Goal: Information Seeking & Learning: Learn about a topic

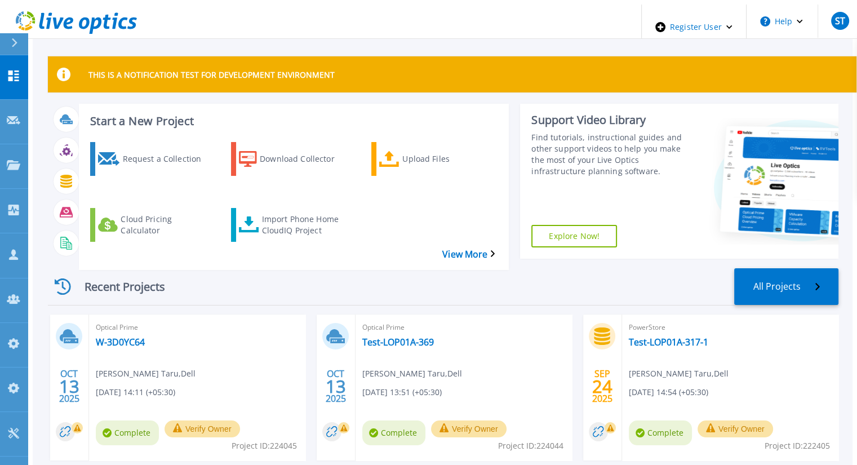
drag, startPoint x: 382, startPoint y: 318, endPoint x: 426, endPoint y: 171, distance: 152.9
click at [425, 171] on div "Request a Collection Download Collector Upload Files Cloud Pricing Calculator I…" at bounding box center [292, 198] width 422 height 131
click at [11, 144] on link "Projects Projects" at bounding box center [14, 166] width 28 height 45
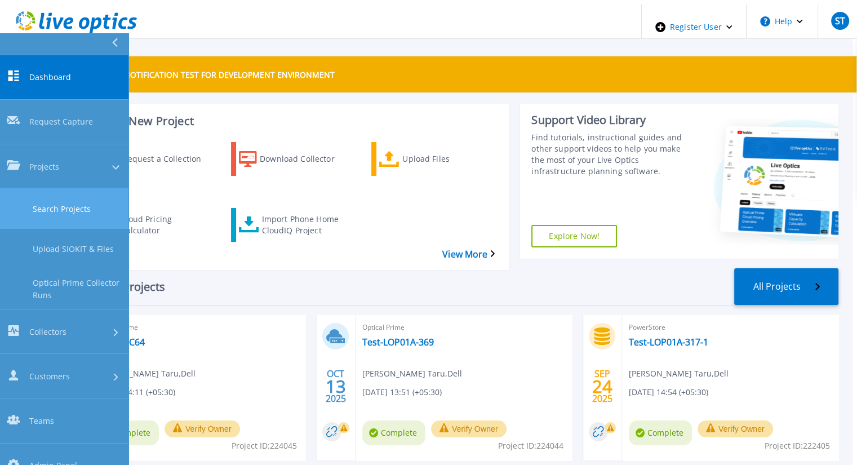
click at [36, 189] on link "Search Projects" at bounding box center [64, 209] width 128 height 40
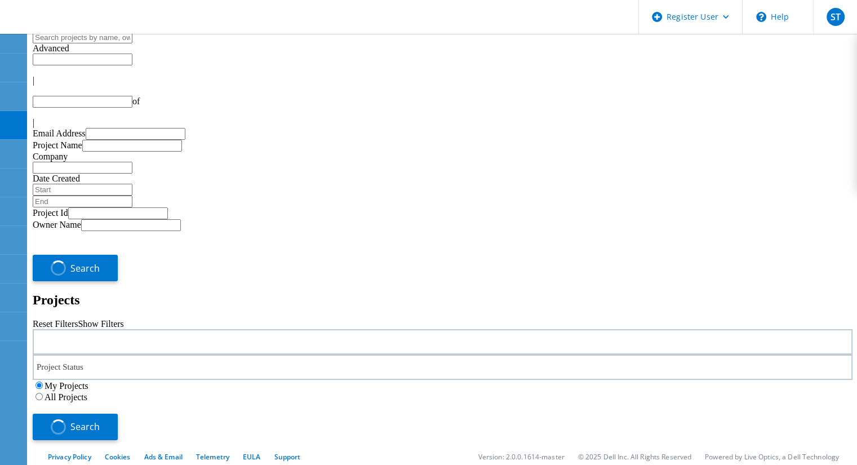
type input "1"
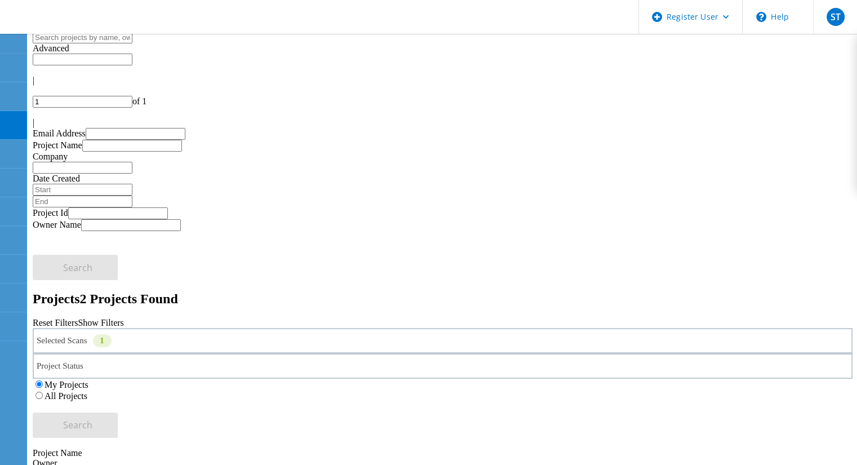
click at [87, 391] on label "All Projects" at bounding box center [66, 396] width 43 height 10
click at [43, 391] on input "All Projects" at bounding box center [38, 394] width 7 height 7
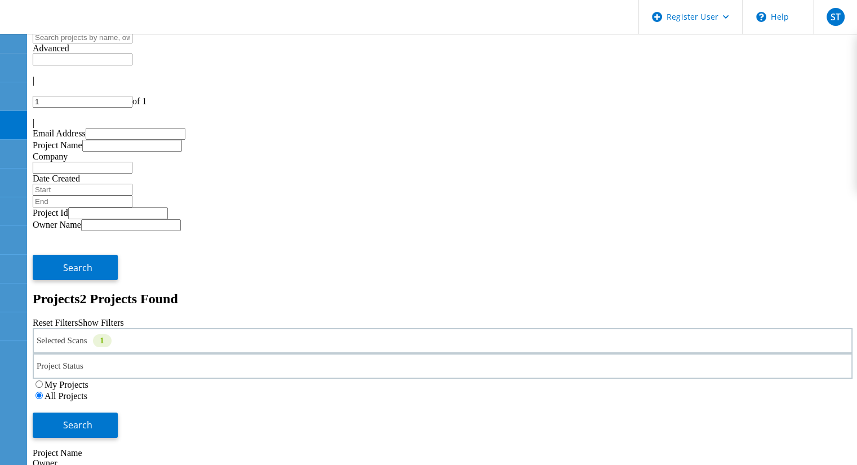
click at [219, 328] on div "Selected Scans 1" at bounding box center [443, 340] width 820 height 25
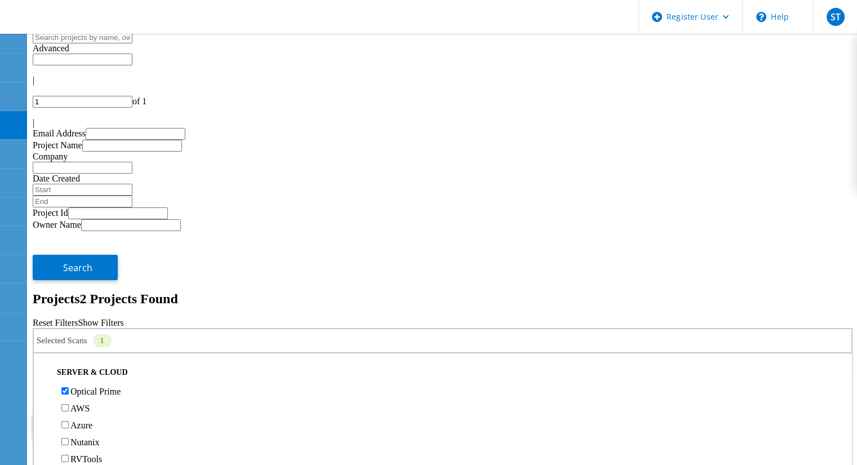
click at [118, 412] on button "Search" at bounding box center [75, 424] width 85 height 25
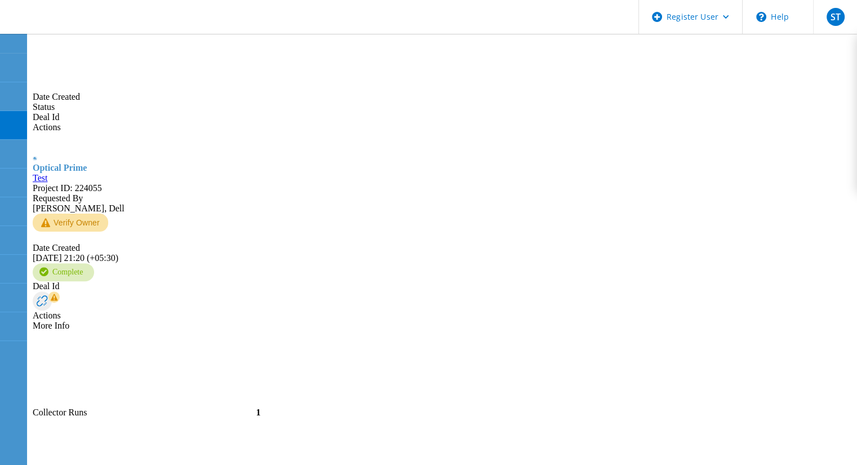
scroll to position [171, 0]
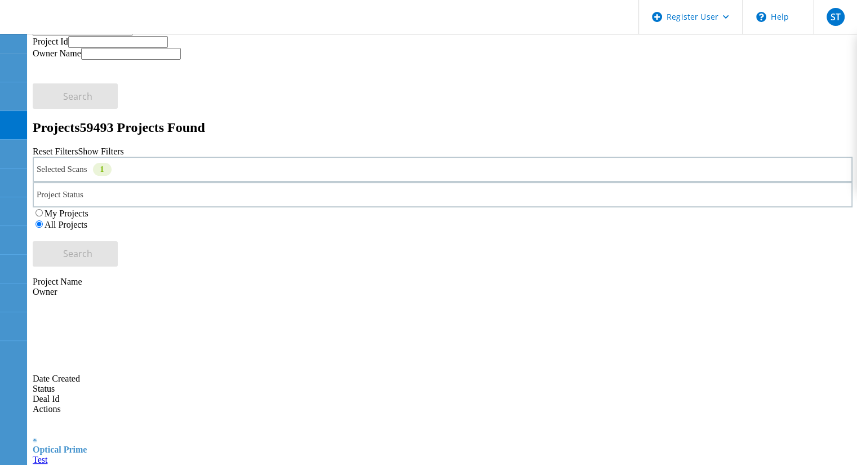
type input "Show 40 Projects"
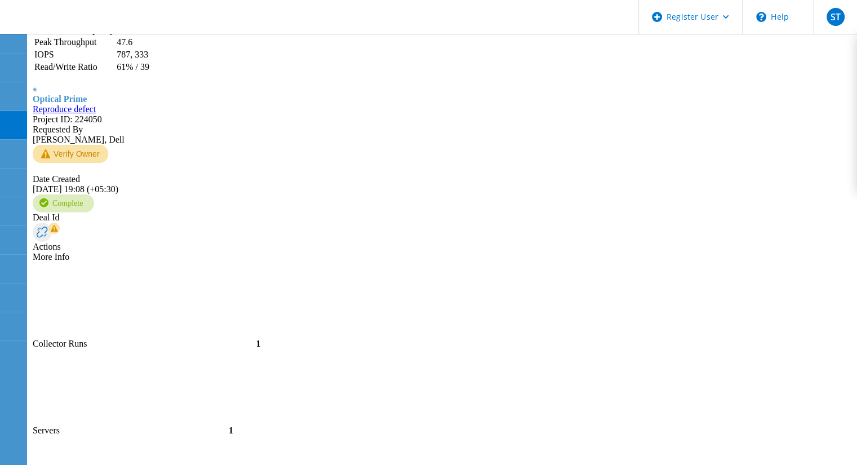
scroll to position [2593, 0]
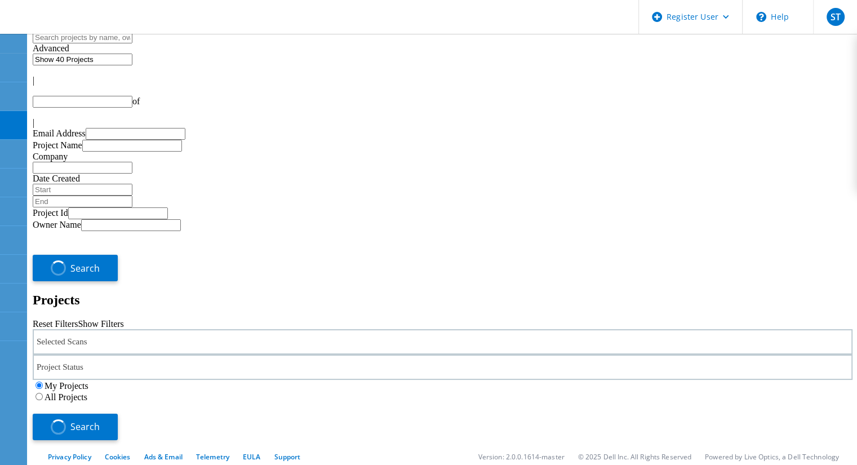
type input "1"
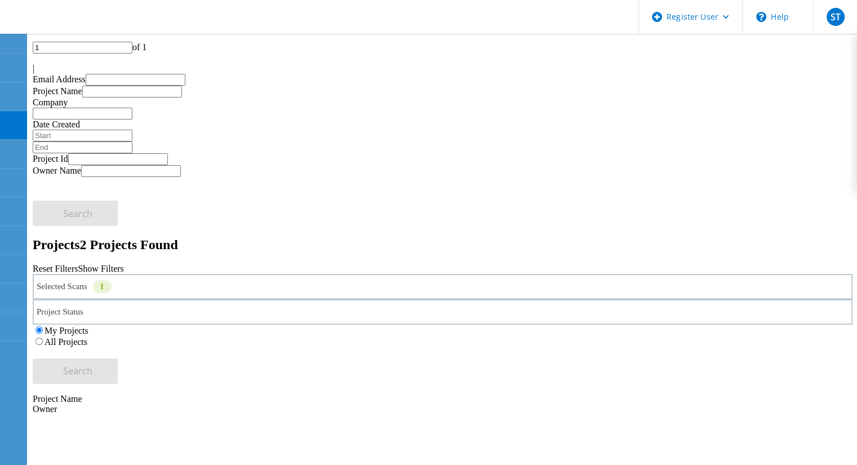
click at [87, 337] on label "All Projects" at bounding box center [66, 342] width 43 height 10
click at [43, 337] on input "All Projects" at bounding box center [38, 340] width 7 height 7
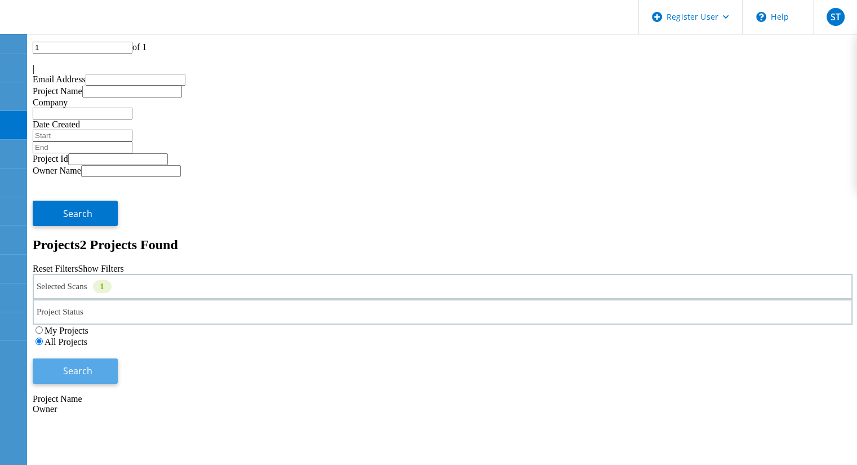
click at [118, 358] on button "Search" at bounding box center [75, 370] width 85 height 25
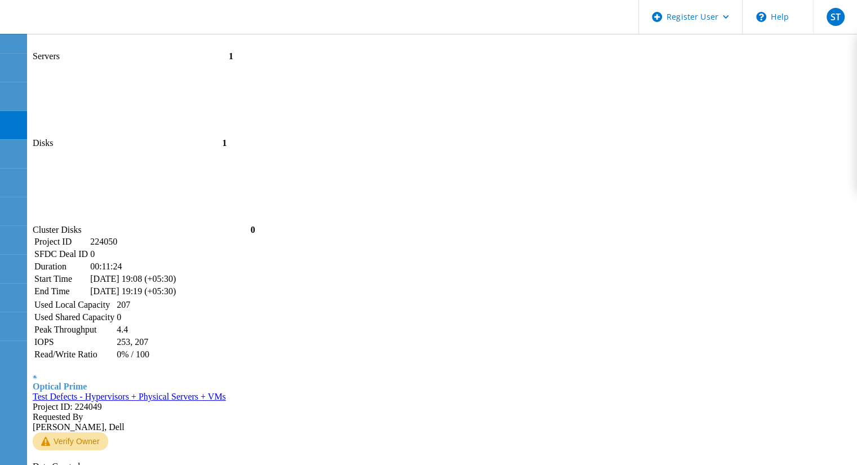
scroll to position [2886, 0]
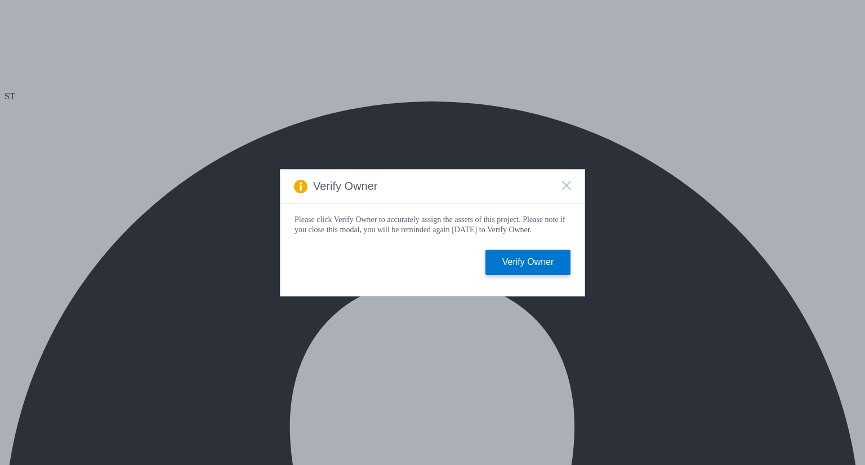
click at [566, 184] on rect at bounding box center [567, 185] width 10 height 10
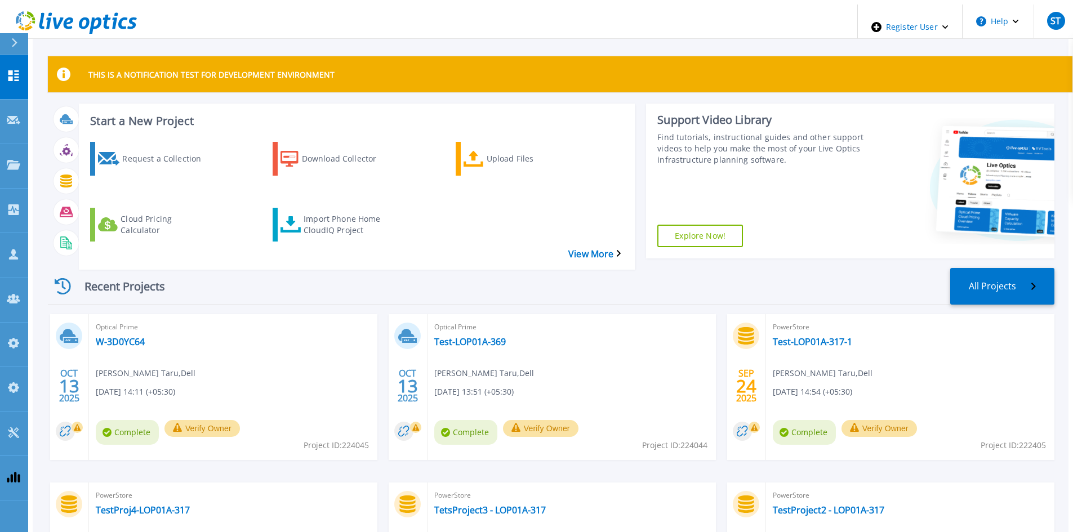
click at [458, 326] on div "Optical Prime Test-LOP01A-369 Snehal Taru , Dell 10/13/2025, 13:51 (+05:30) Com…" at bounding box center [572, 387] width 288 height 146
click at [15, 160] on icon at bounding box center [14, 165] width 14 height 10
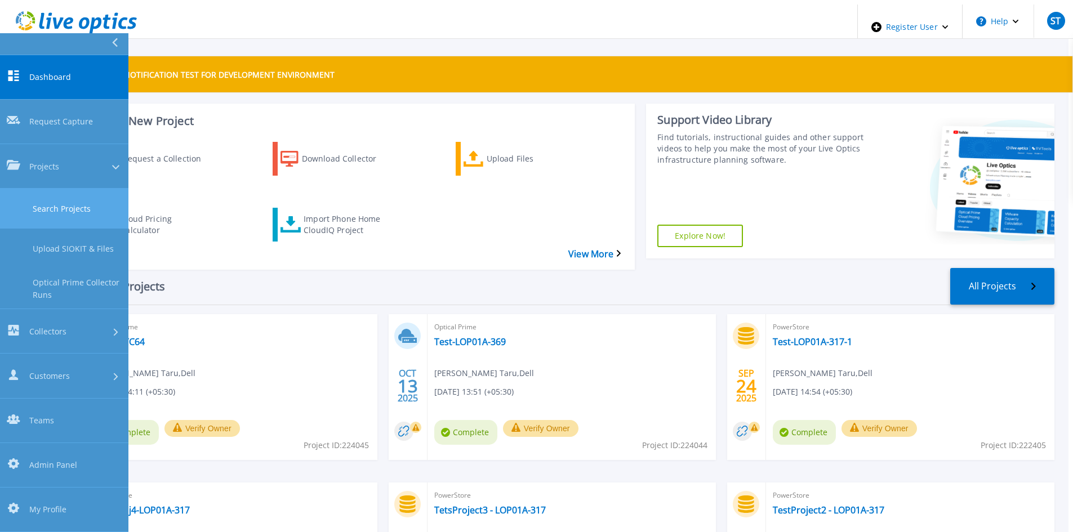
click at [37, 189] on link "Search Projects" at bounding box center [64, 209] width 128 height 40
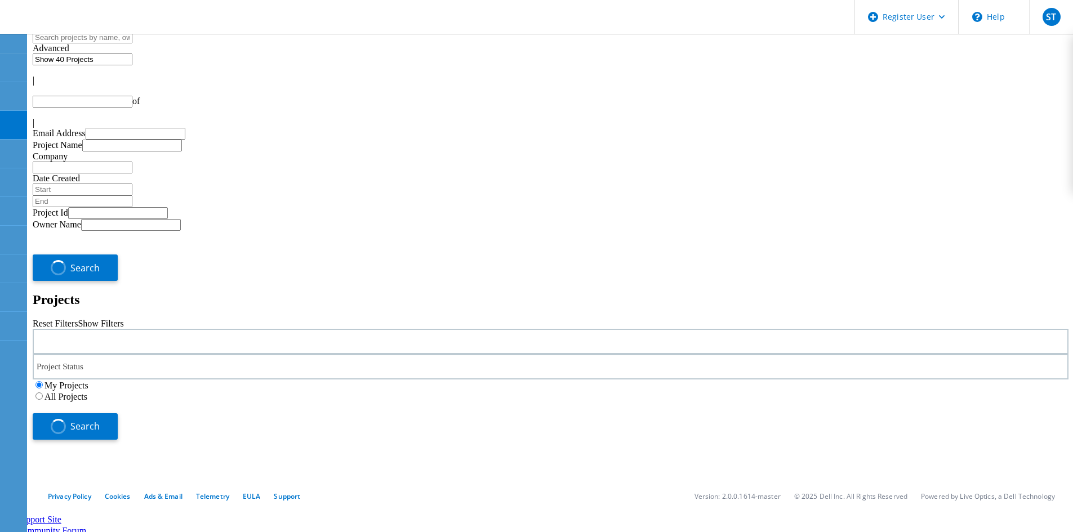
type input "1"
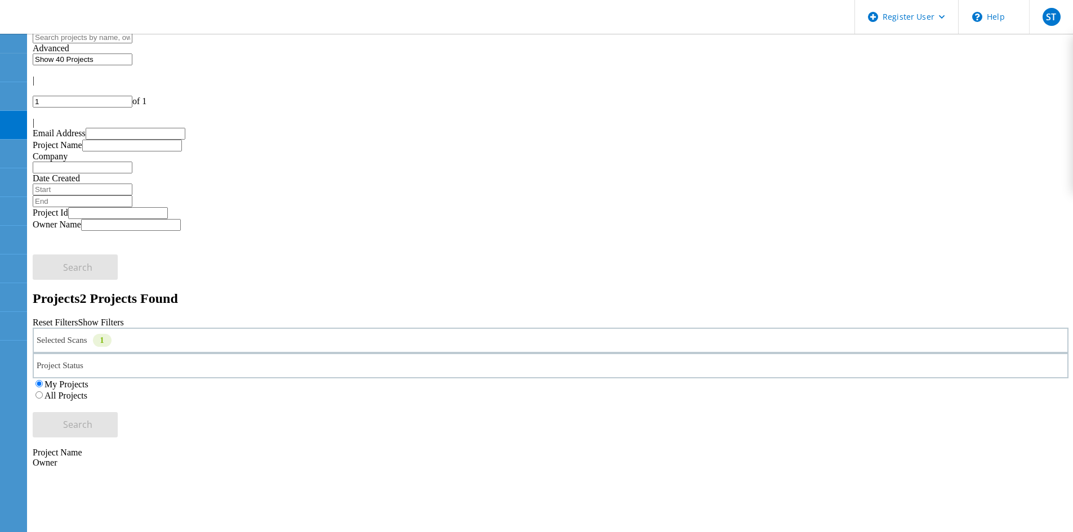
click at [87, 391] on label "All Projects" at bounding box center [66, 396] width 43 height 10
click at [43, 391] on input "All Projects" at bounding box center [38, 394] width 7 height 7
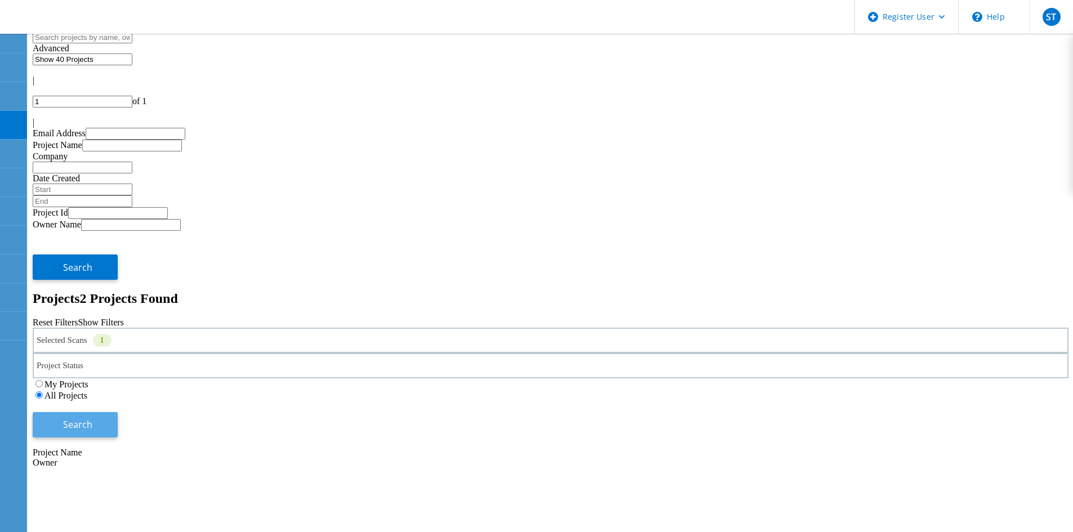
click at [118, 412] on button "Search" at bounding box center [75, 424] width 85 height 25
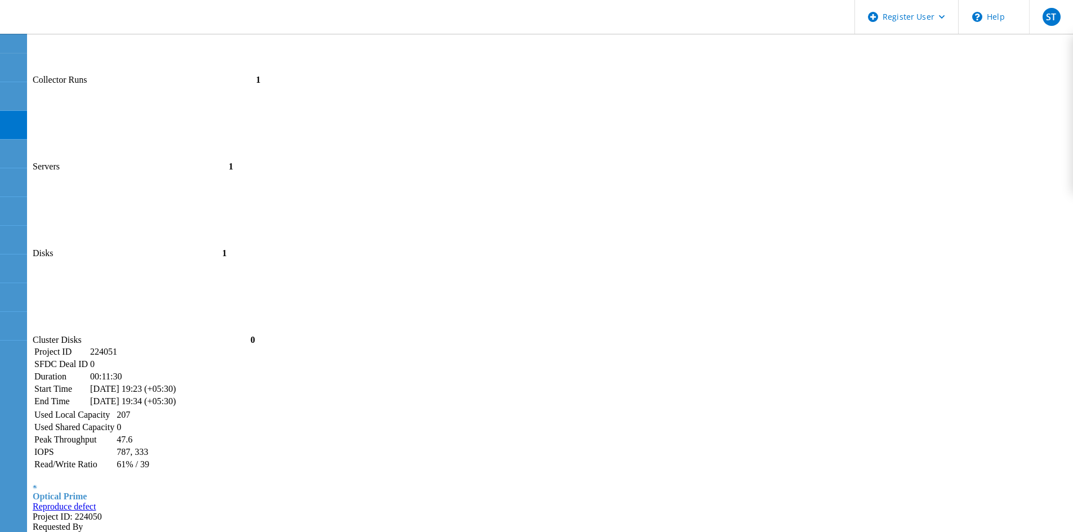
scroll to position [2253, 0]
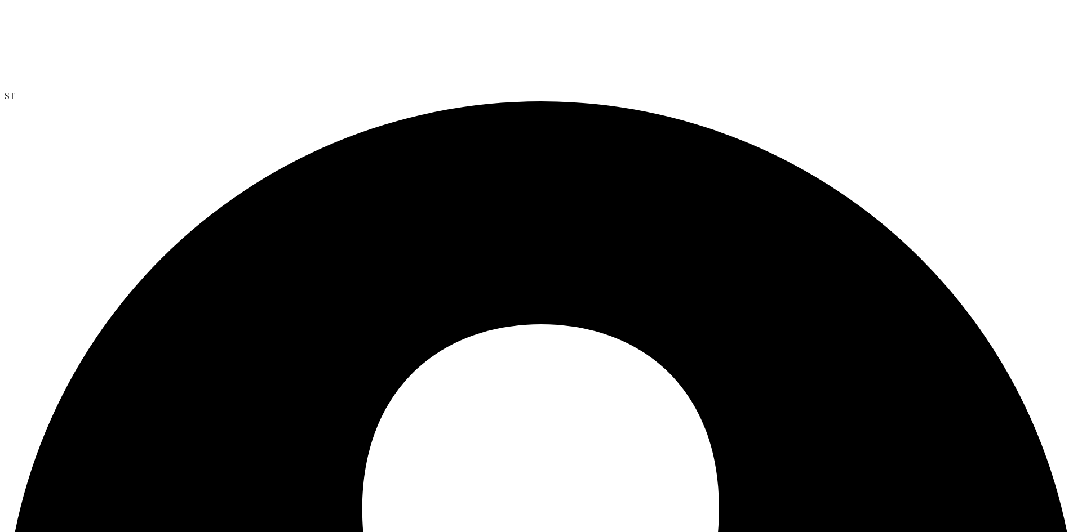
select select "USD"
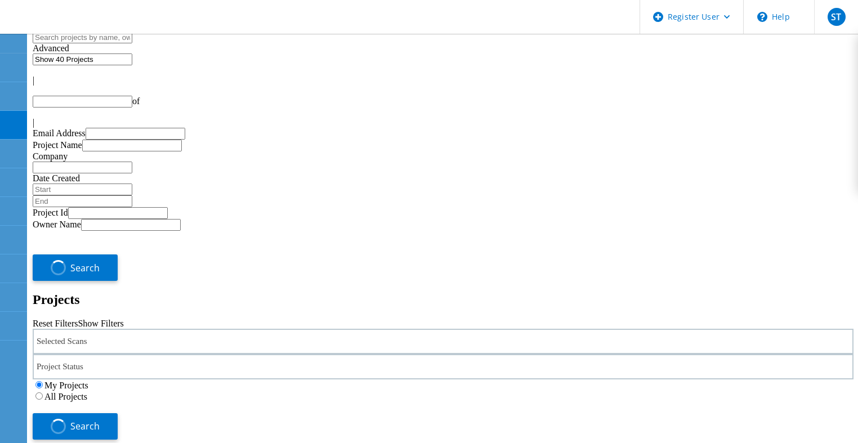
type input "1"
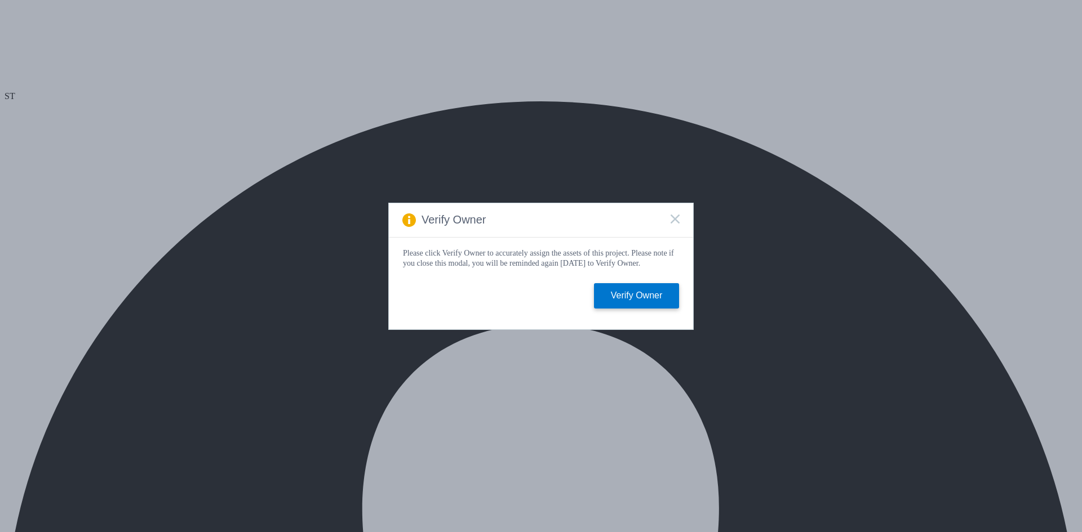
select select "SelectRegion"
click at [674, 220] on icon at bounding box center [674, 219] width 9 height 9
select select "USD"
